Goal: Task Accomplishment & Management: Complete application form

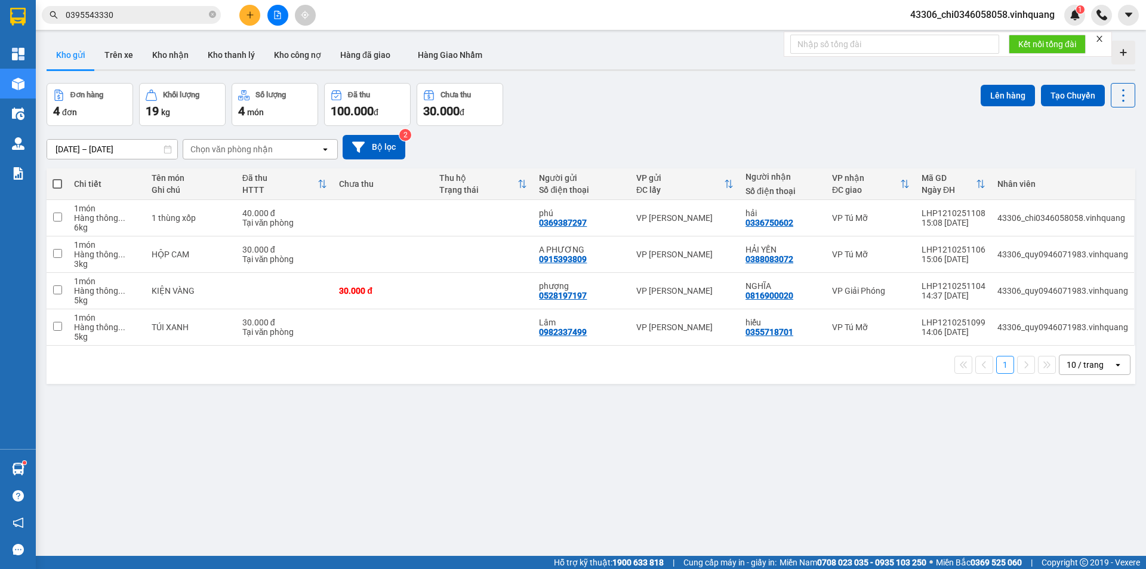
click at [254, 12] on button at bounding box center [249, 15] width 21 height 21
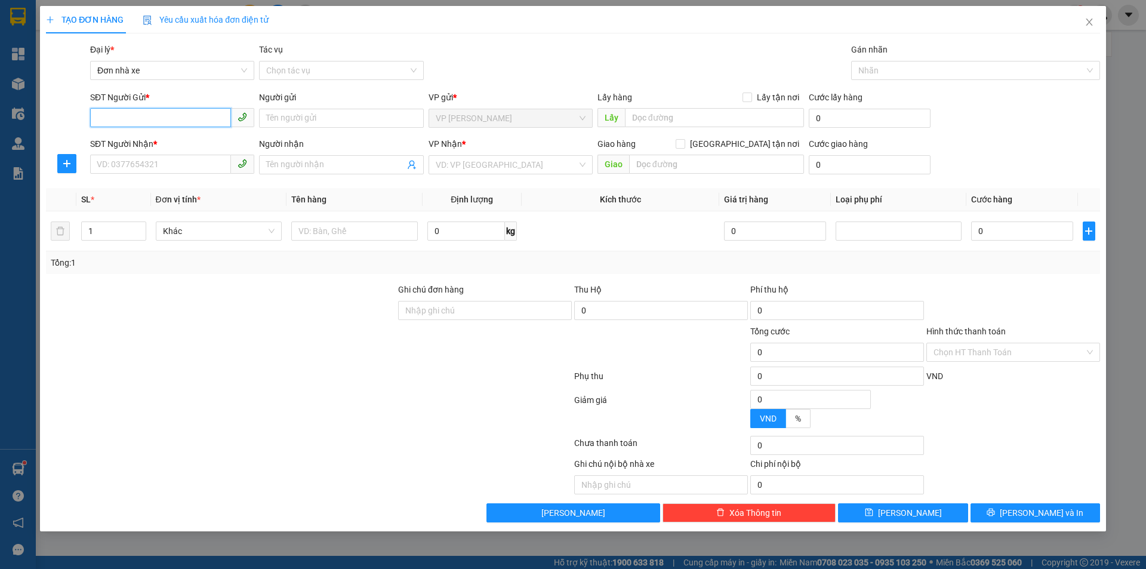
click at [135, 115] on input "SĐT Người Gửi *" at bounding box center [160, 117] width 141 height 19
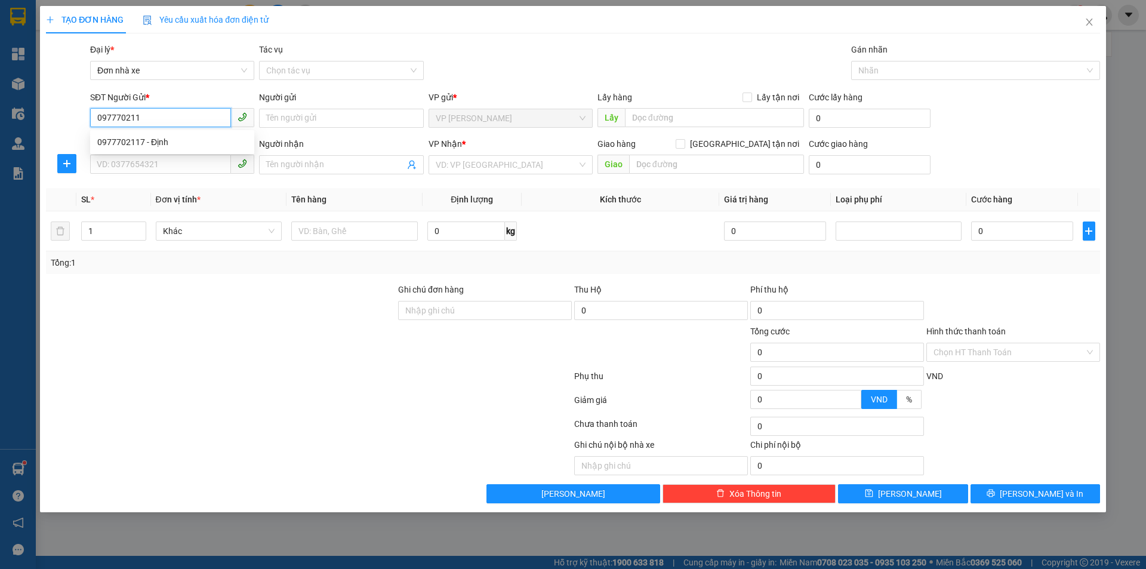
type input "0977702117"
click at [145, 142] on div "0977702117 - Định" at bounding box center [172, 141] width 150 height 13
type input "Định"
type input "0989710599"
type input "Thủy"
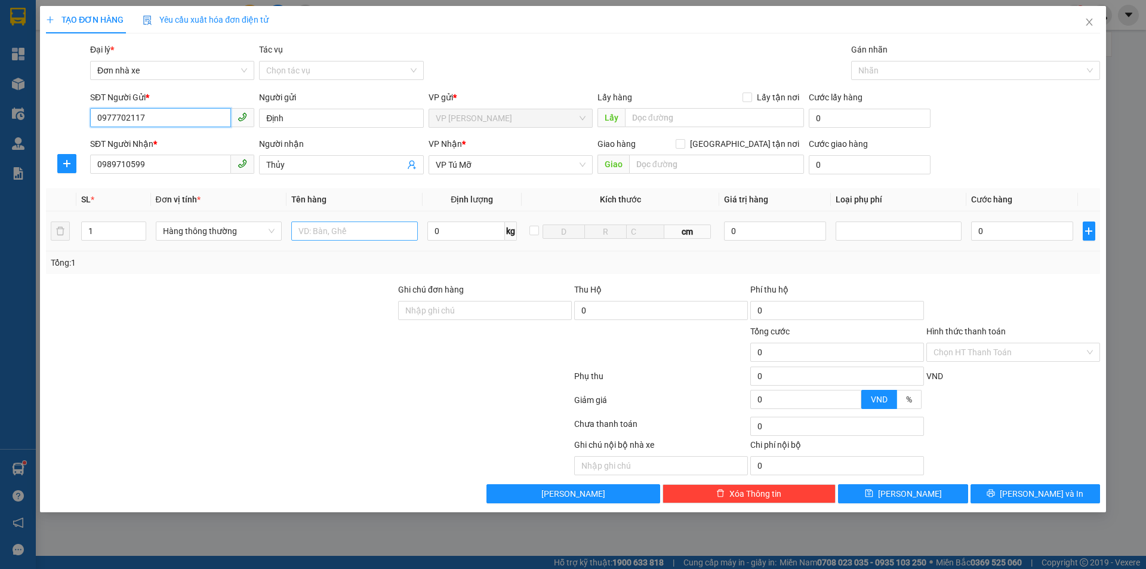
type input "0977702117"
click at [336, 233] on input "text" at bounding box center [354, 230] width 127 height 19
type input "1 hộp cactong nhỏ"
click at [440, 233] on input "0" at bounding box center [466, 230] width 78 height 19
type input "1"
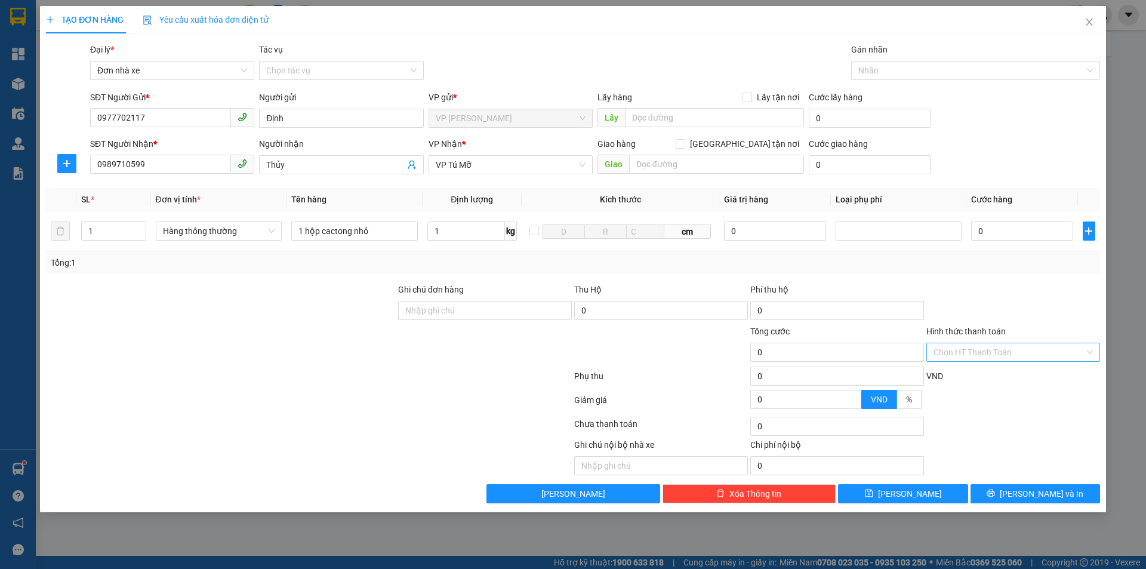
click at [985, 347] on input "Hình thức thanh toán" at bounding box center [1008, 352] width 151 height 18
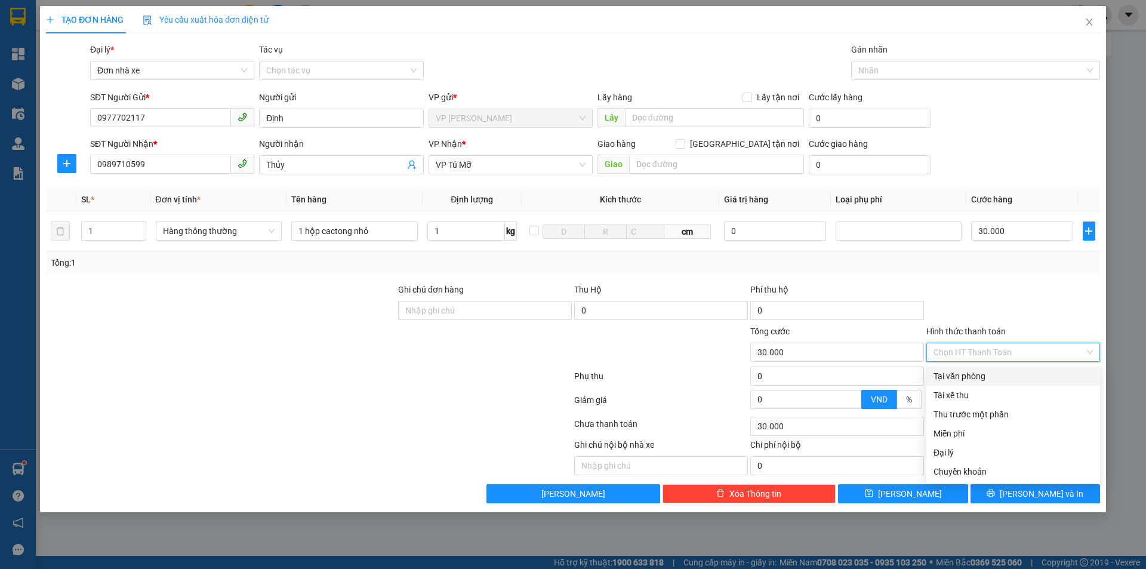
type input "30.000"
click at [963, 378] on div "Tại văn phòng" at bounding box center [1012, 375] width 159 height 13
type input "0"
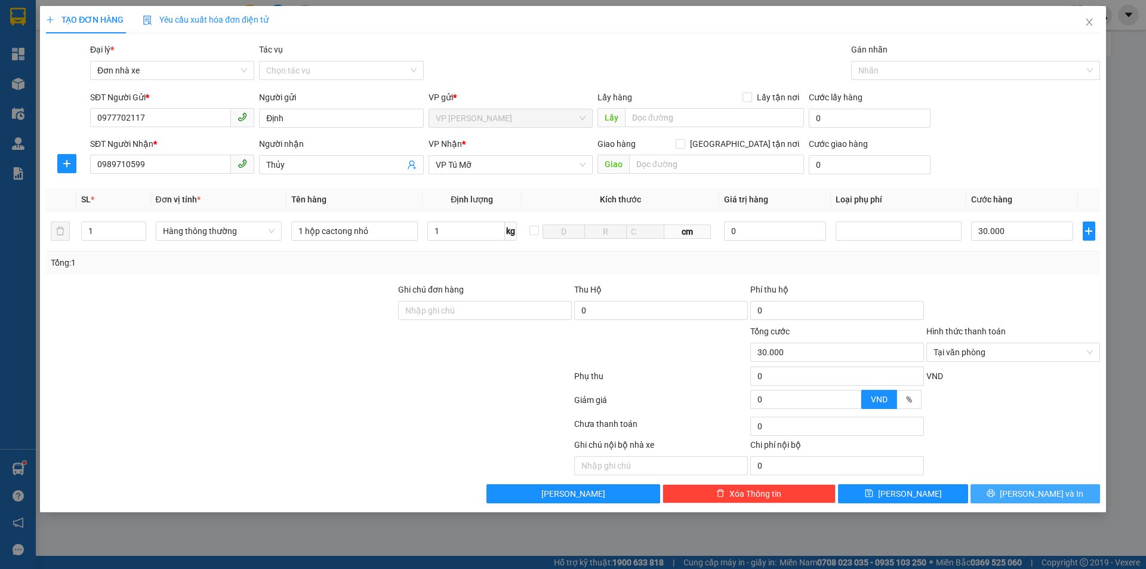
click at [1046, 500] on span "[PERSON_NAME] và In" at bounding box center [1042, 493] width 84 height 13
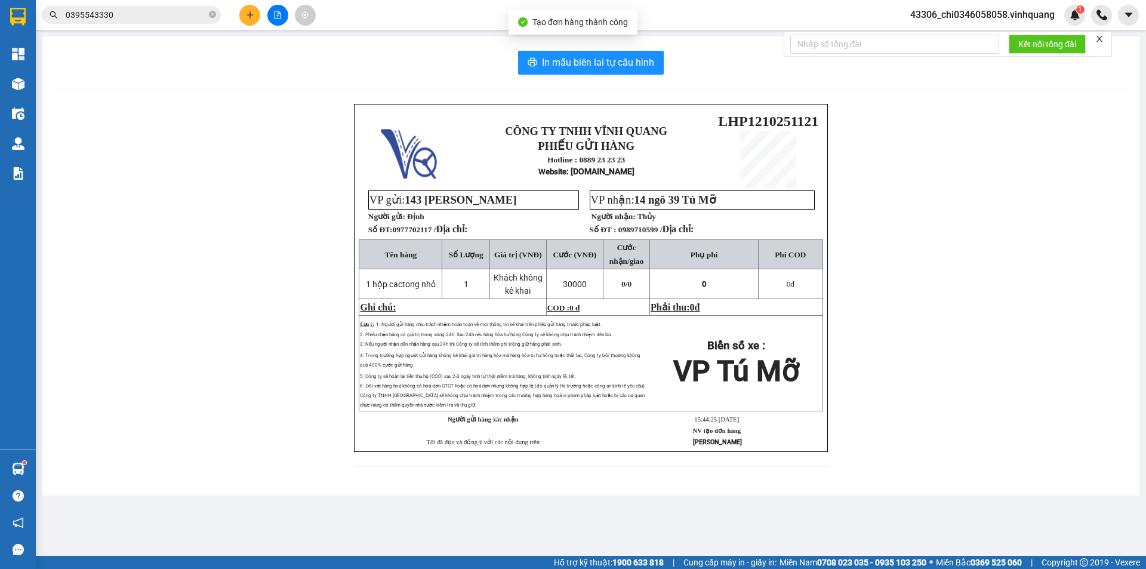
click at [577, 50] on div "In mẫu biên lai tự cấu hình CÔNG TY TNHH VĨNH QUANG PHIẾU GỬI HÀNG Hotline : 08…" at bounding box center [590, 265] width 1097 height 459
drag, startPoint x: 587, startPoint y: 63, endPoint x: 587, endPoint y: 73, distance: 10.1
click at [587, 63] on span "In mẫu biên lai tự cấu hình" at bounding box center [598, 62] width 112 height 15
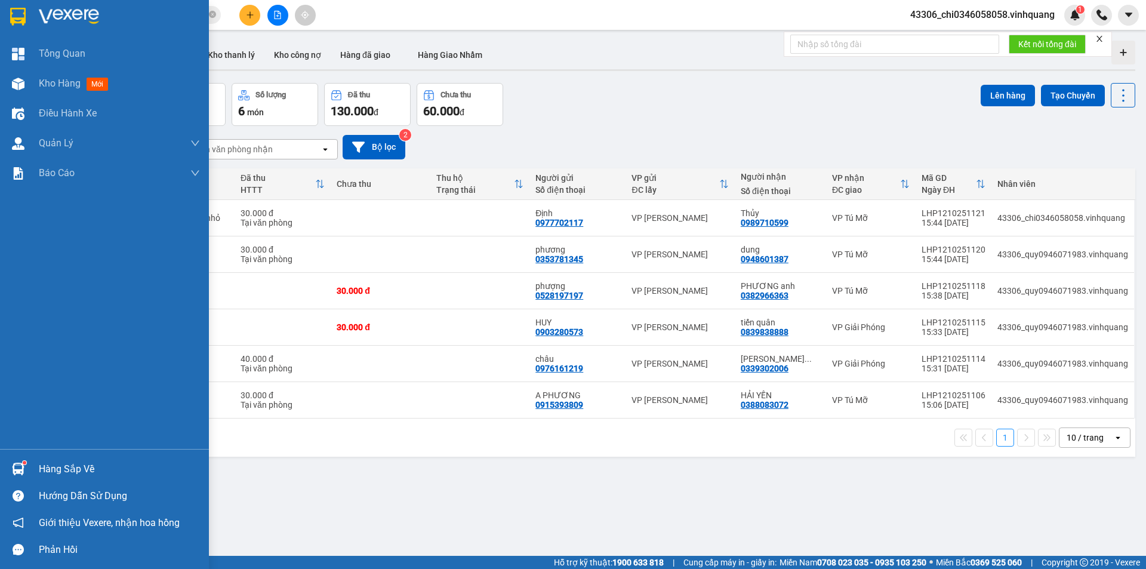
click at [14, 19] on img at bounding box center [18, 17] width 16 height 18
